Goal: Information Seeking & Learning: Find specific fact

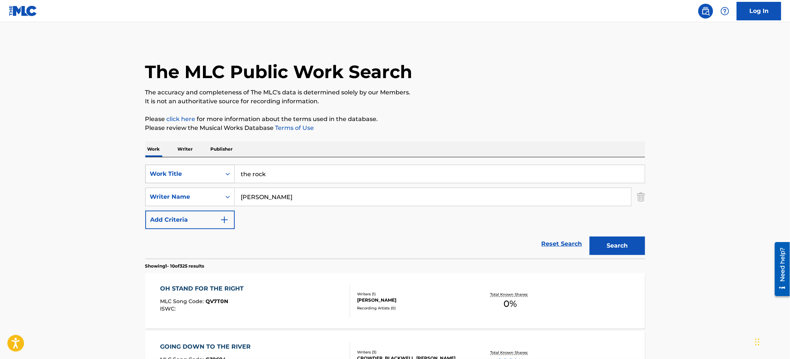
click at [204, 178] on div "Work Title" at bounding box center [183, 173] width 67 height 9
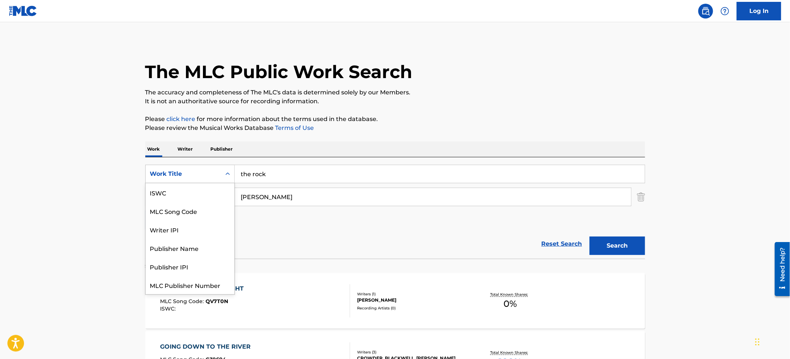
scroll to position [18, 0]
click at [193, 195] on div "MLC Song Code" at bounding box center [190, 192] width 89 height 18
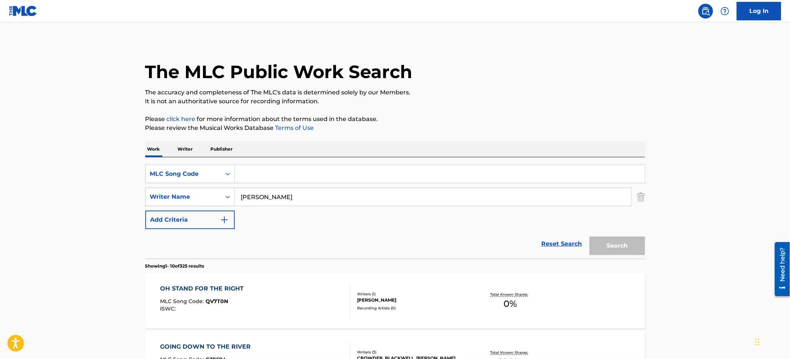
click at [275, 169] on input "Search Form" at bounding box center [440, 174] width 410 height 18
paste input "BF5X7T"
click at [640, 198] on img "Search Form" at bounding box center [641, 197] width 8 height 18
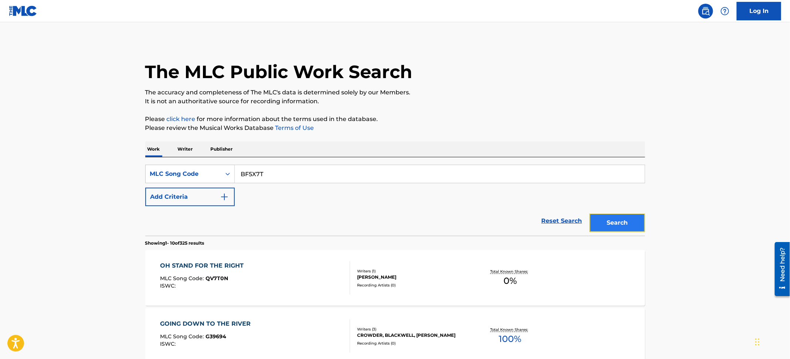
click at [618, 216] on button "Search" at bounding box center [617, 222] width 55 height 18
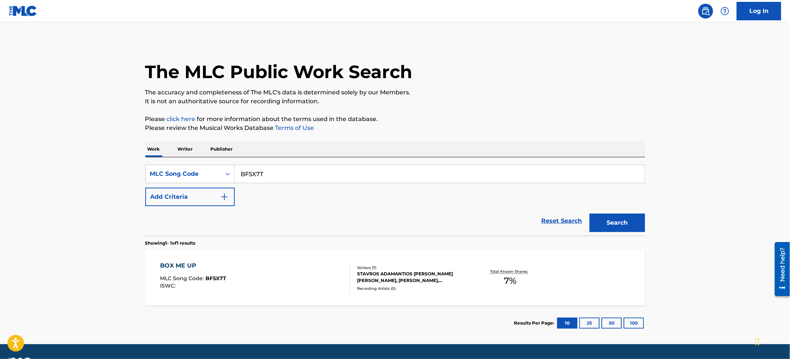
drag, startPoint x: 288, startPoint y: 172, endPoint x: 173, endPoint y: 157, distance: 115.6
click at [173, 157] on div "SearchWithCriteria66581576-dfbb-400b-b0f8-8c330dd42216 MLC Song Code BF5X7T Add…" at bounding box center [395, 196] width 500 height 78
paste input "PO4UXP"
type input "PO4UXP"
click at [618, 220] on button "Search" at bounding box center [617, 222] width 55 height 18
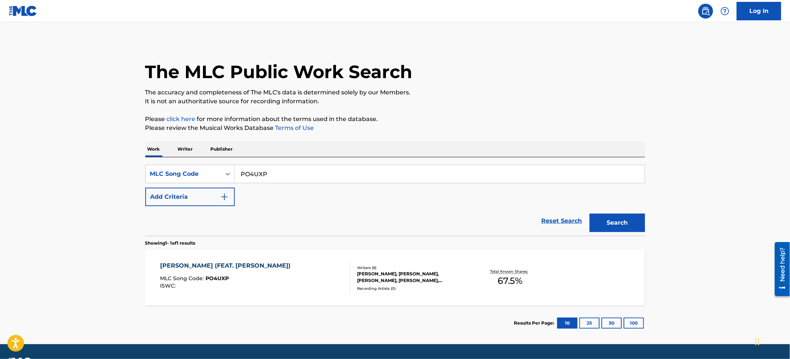
click at [319, 286] on div "[PERSON_NAME] (FEAT. [PERSON_NAME]) MLC Song Code : PO4UXP ISWC :" at bounding box center [255, 277] width 190 height 33
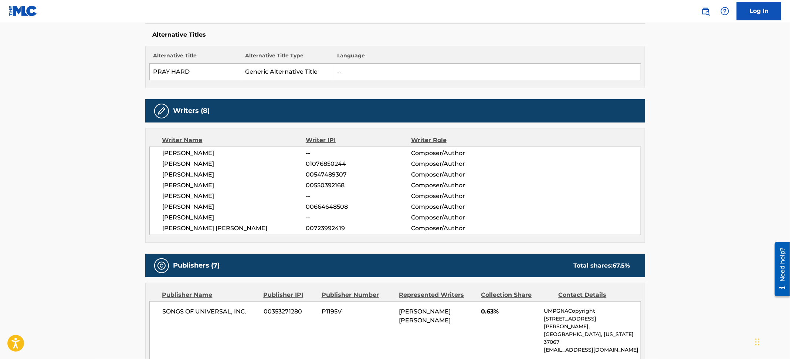
scroll to position [94, 0]
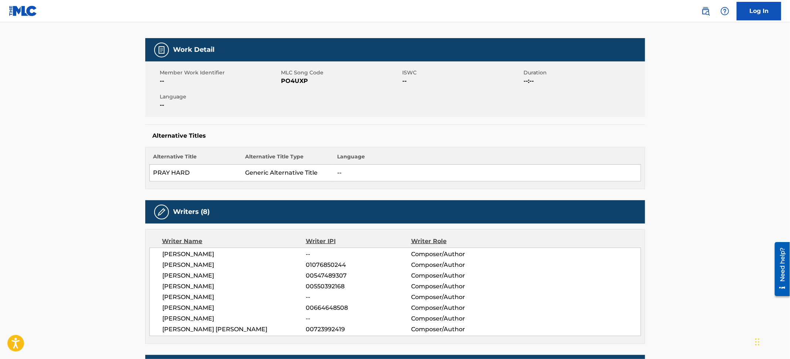
click at [213, 332] on span "[PERSON_NAME] [PERSON_NAME]" at bounding box center [235, 329] width 144 height 9
click at [183, 308] on span "[PERSON_NAME]" at bounding box center [235, 307] width 144 height 9
click at [205, 286] on span "[PERSON_NAME]" at bounding box center [235, 286] width 144 height 9
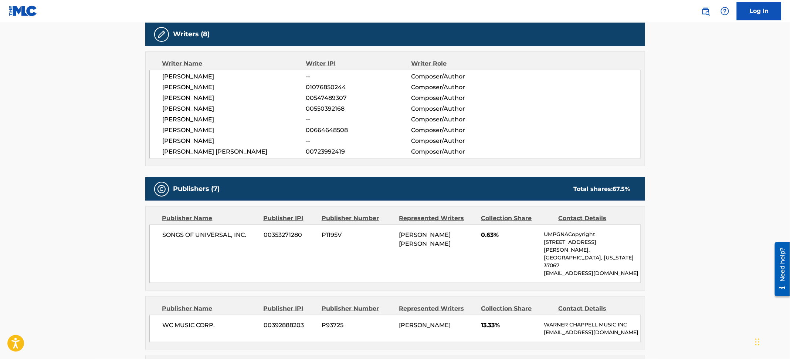
scroll to position [205, 0]
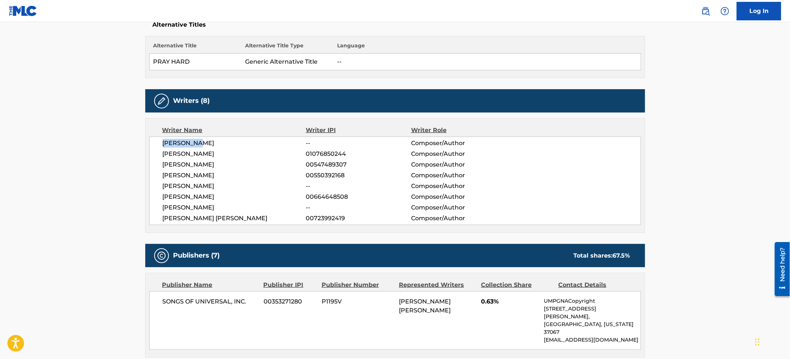
drag, startPoint x: 202, startPoint y: 143, endPoint x: 158, endPoint y: 147, distance: 44.2
click at [158, 147] on div "[PERSON_NAME] -- Composer/Author [PERSON_NAME] 01076850244 Composer/Author [PER…" at bounding box center [395, 180] width 492 height 88
click at [205, 147] on span "[PERSON_NAME]" at bounding box center [235, 143] width 144 height 9
drag, startPoint x: 203, startPoint y: 145, endPoint x: 156, endPoint y: 143, distance: 47.8
click at [156, 143] on div "[PERSON_NAME] -- Composer/Author [PERSON_NAME] 01076850244 Composer/Author [PER…" at bounding box center [395, 180] width 492 height 88
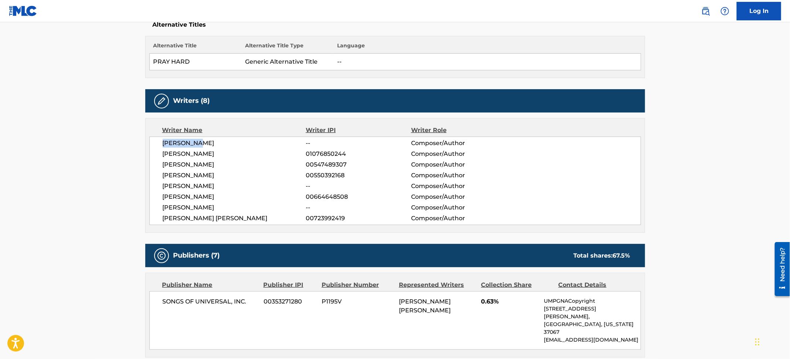
copy span "[PERSON_NAME]"
